Goal: Task Accomplishment & Management: Manage account settings

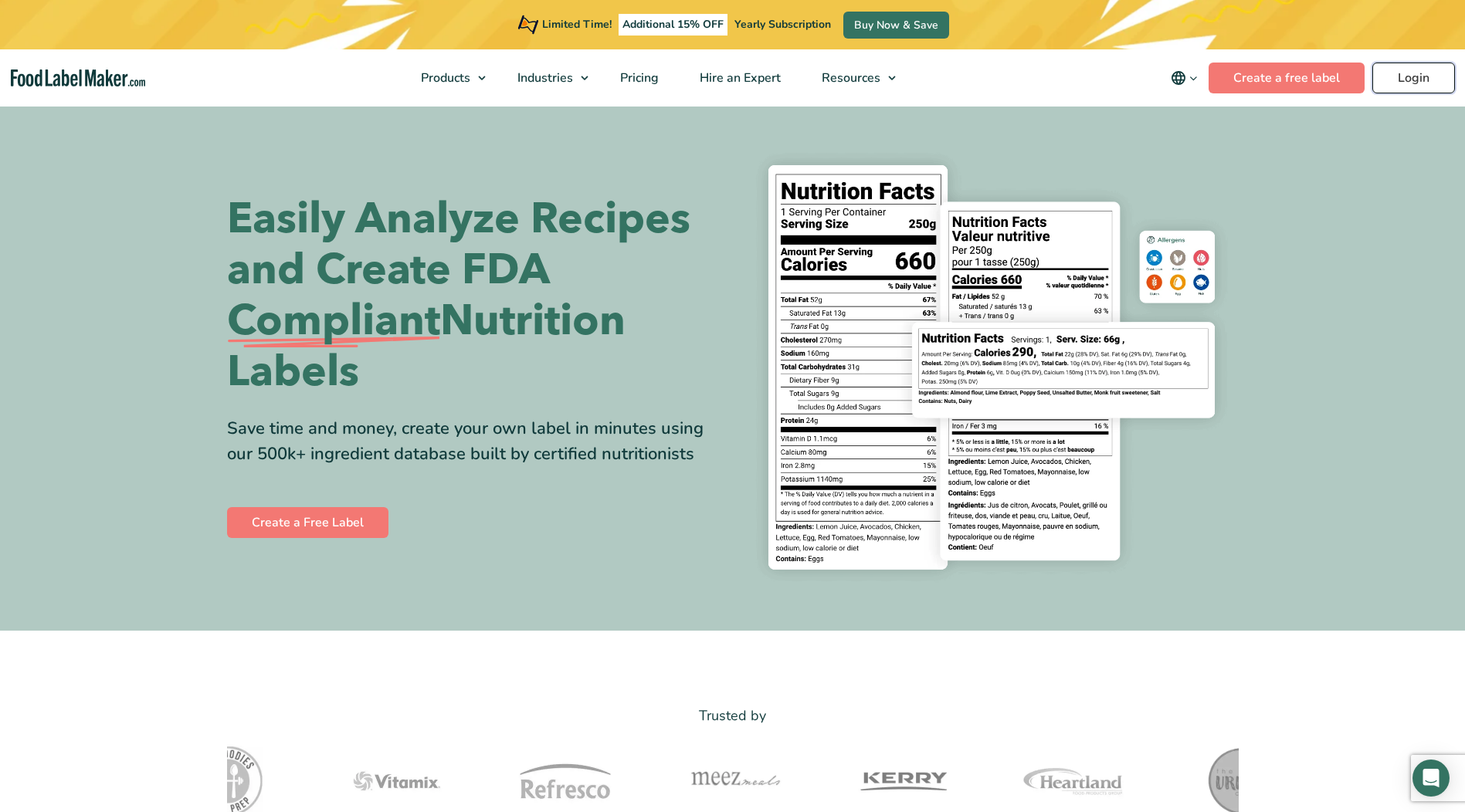
click at [1440, 85] on link "Login" at bounding box center [1413, 78] width 83 height 31
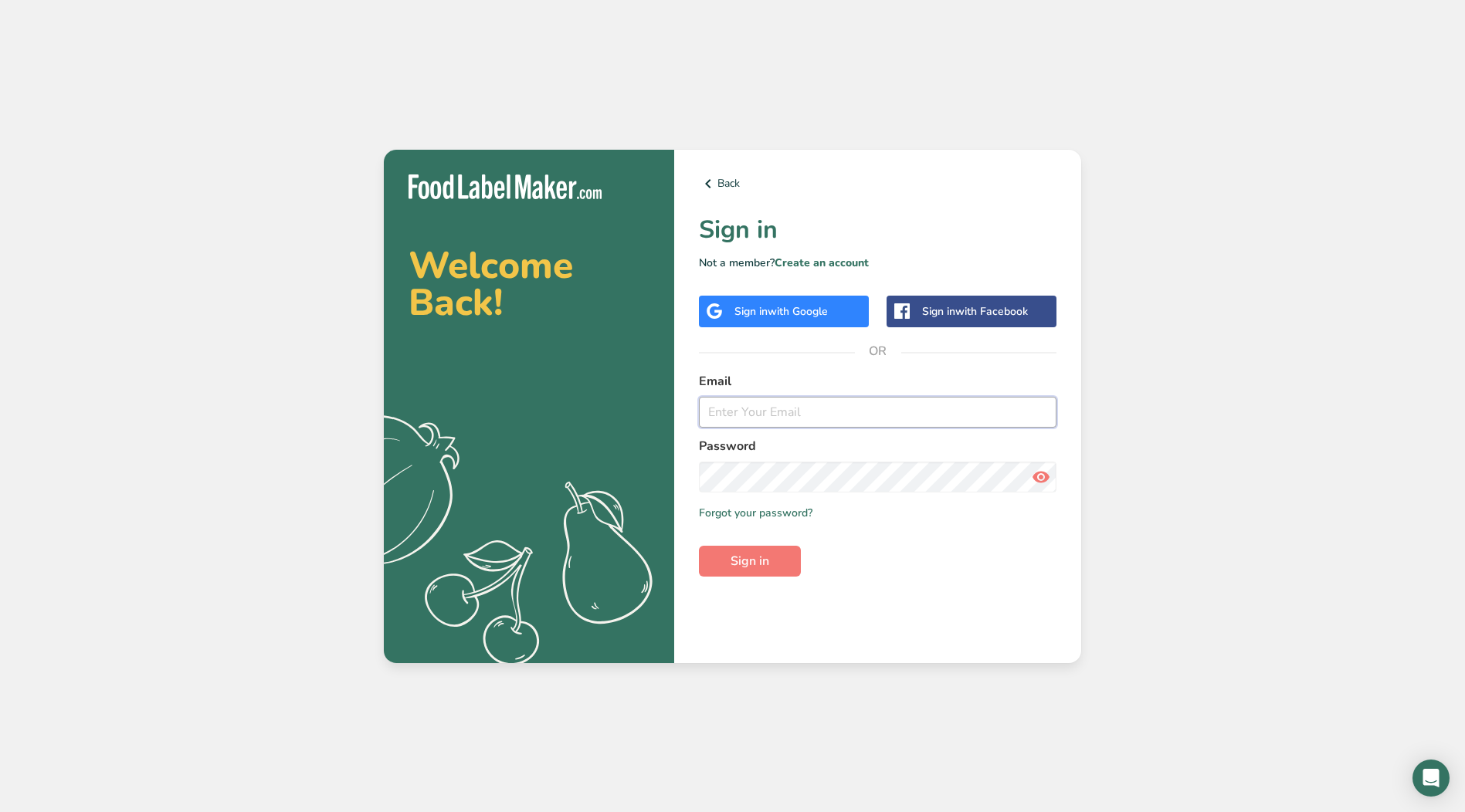
click at [749, 424] on input "email" at bounding box center [878, 412] width 358 height 31
type input "Msturz@silverspringfoods.com"
